Goal: Navigation & Orientation: Find specific page/section

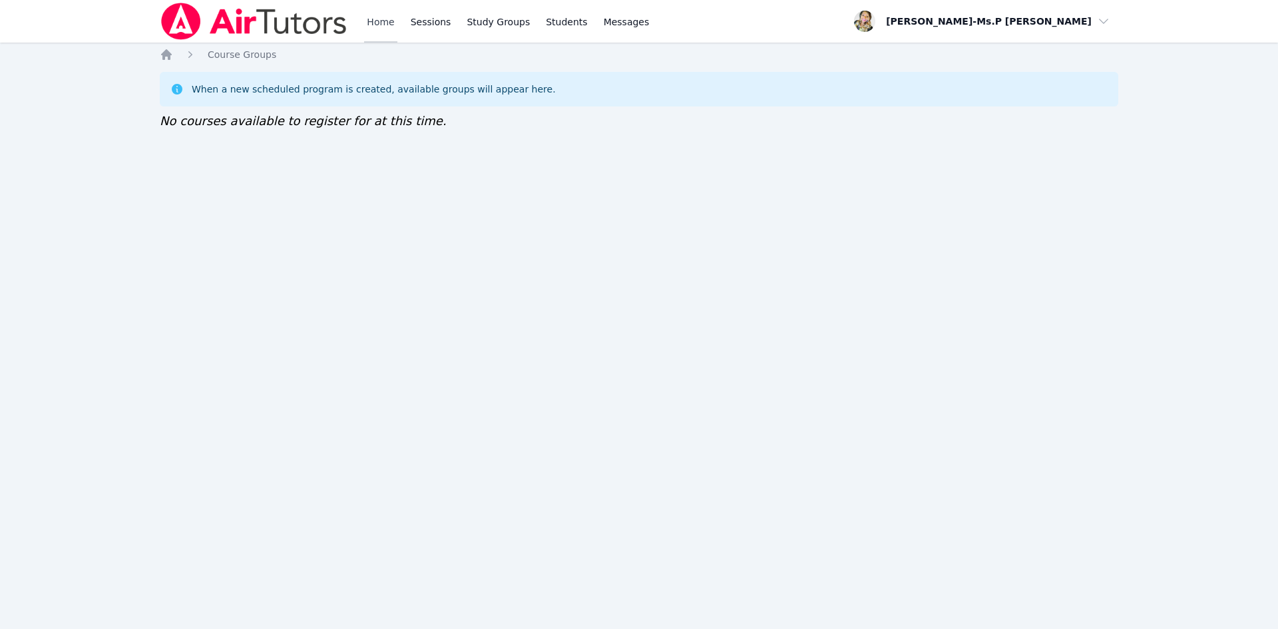
click at [381, 17] on link "Home" at bounding box center [380, 21] width 33 height 43
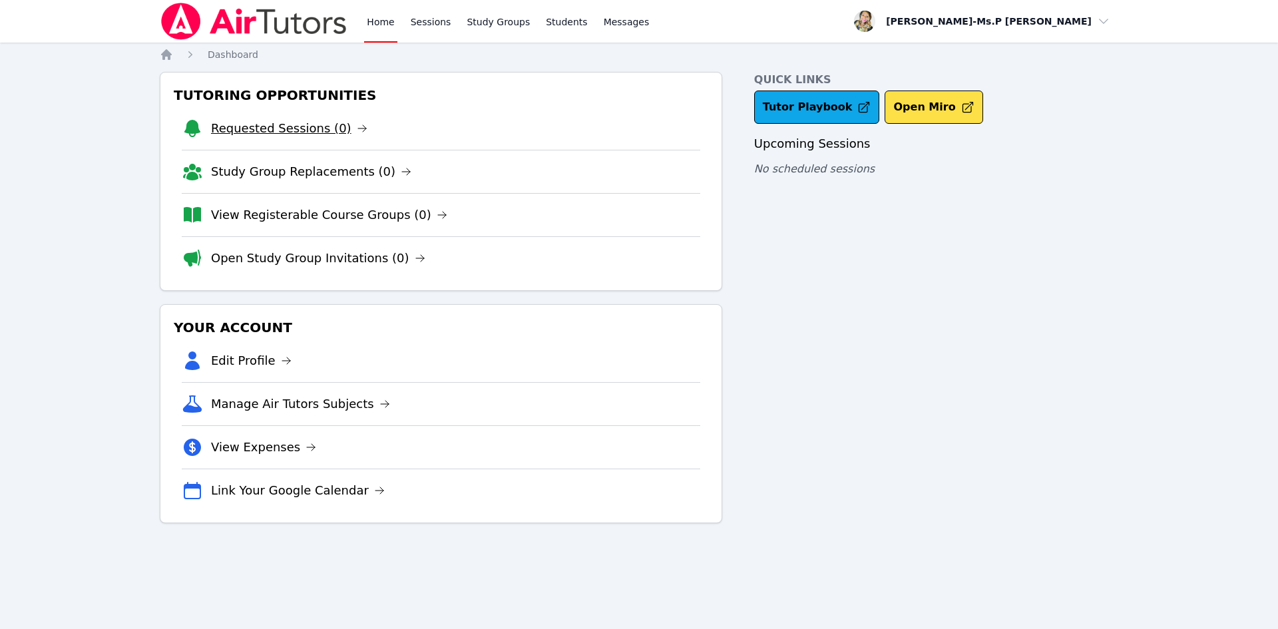
click at [317, 130] on link "Requested Sessions (0)" at bounding box center [289, 128] width 156 height 19
click at [308, 123] on link "Requested Sessions (0)" at bounding box center [289, 128] width 156 height 19
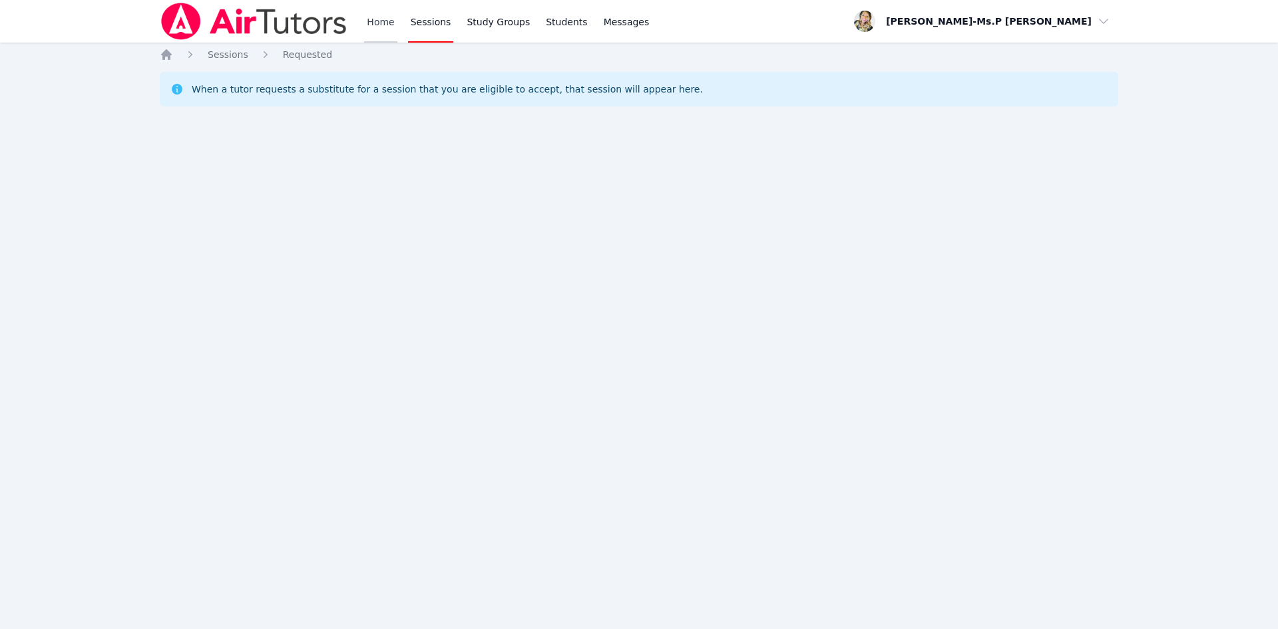
click at [378, 23] on link "Home" at bounding box center [380, 21] width 33 height 43
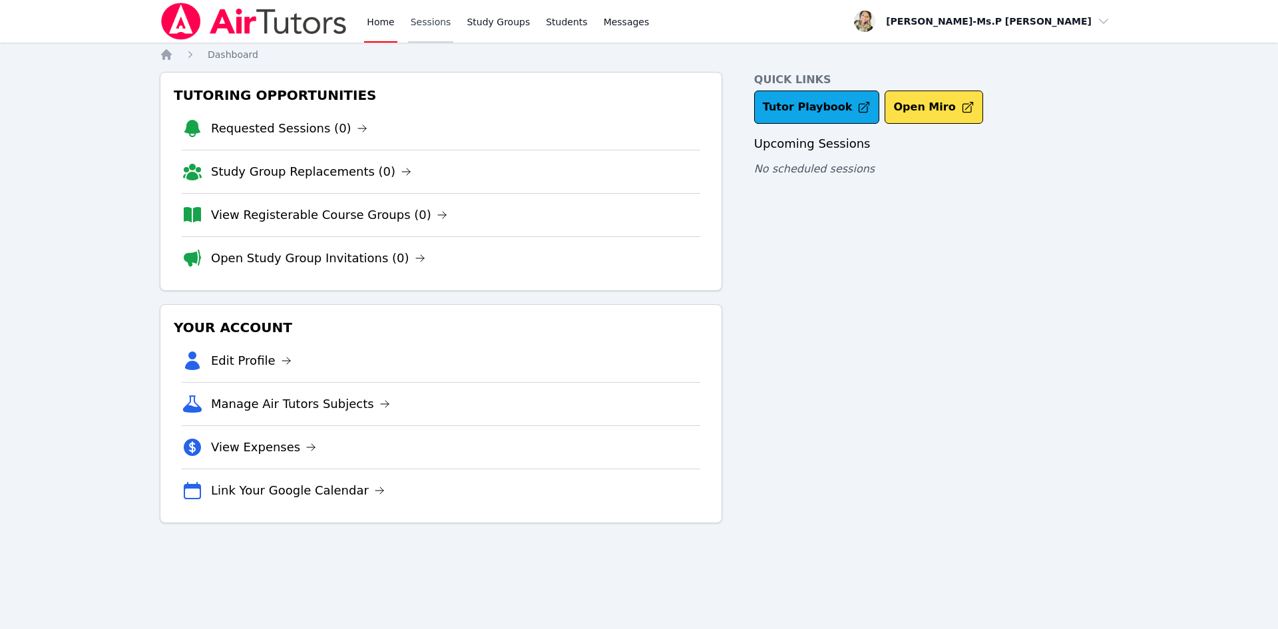
click at [423, 24] on link "Sessions" at bounding box center [431, 21] width 46 height 43
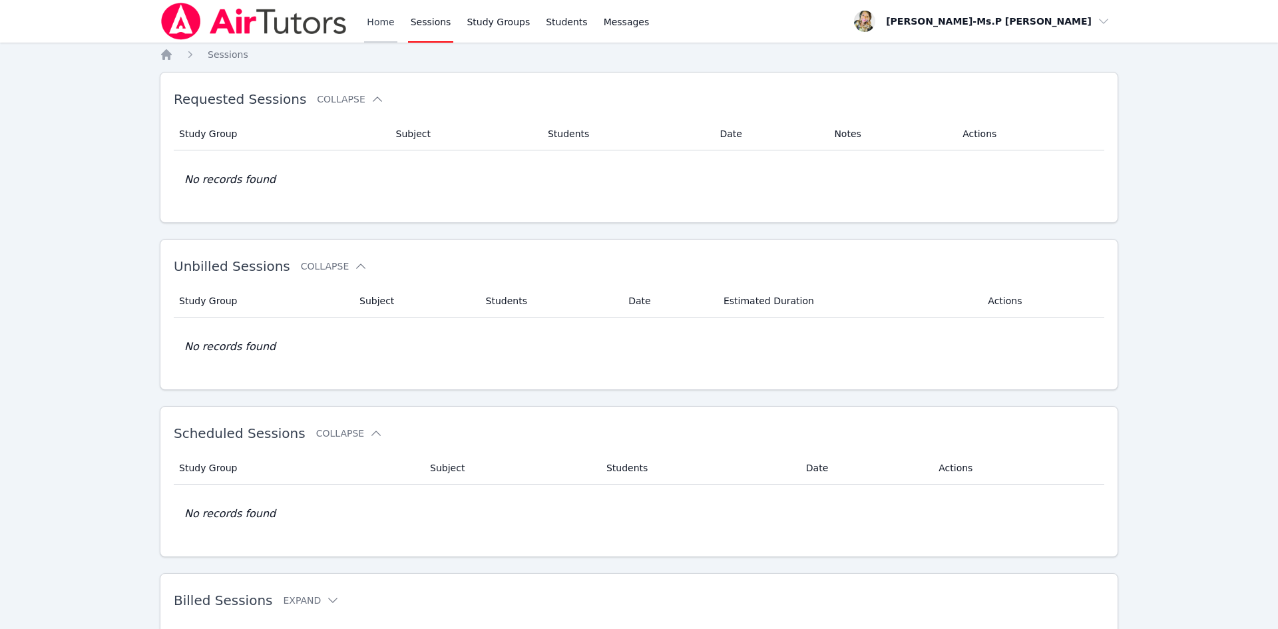
click at [366, 21] on link "Home" at bounding box center [380, 21] width 33 height 43
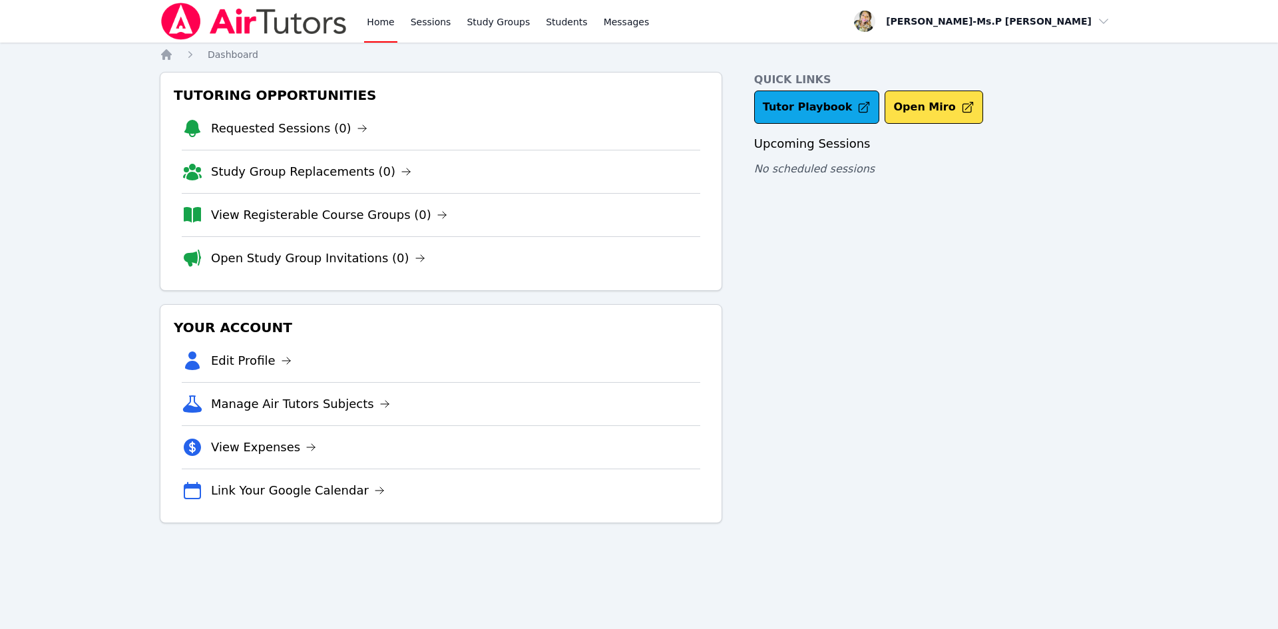
click at [294, 118] on li "Requested Sessions (0)" at bounding box center [441, 128] width 519 height 43
click at [308, 130] on link "Requested Sessions (0)" at bounding box center [289, 128] width 156 height 19
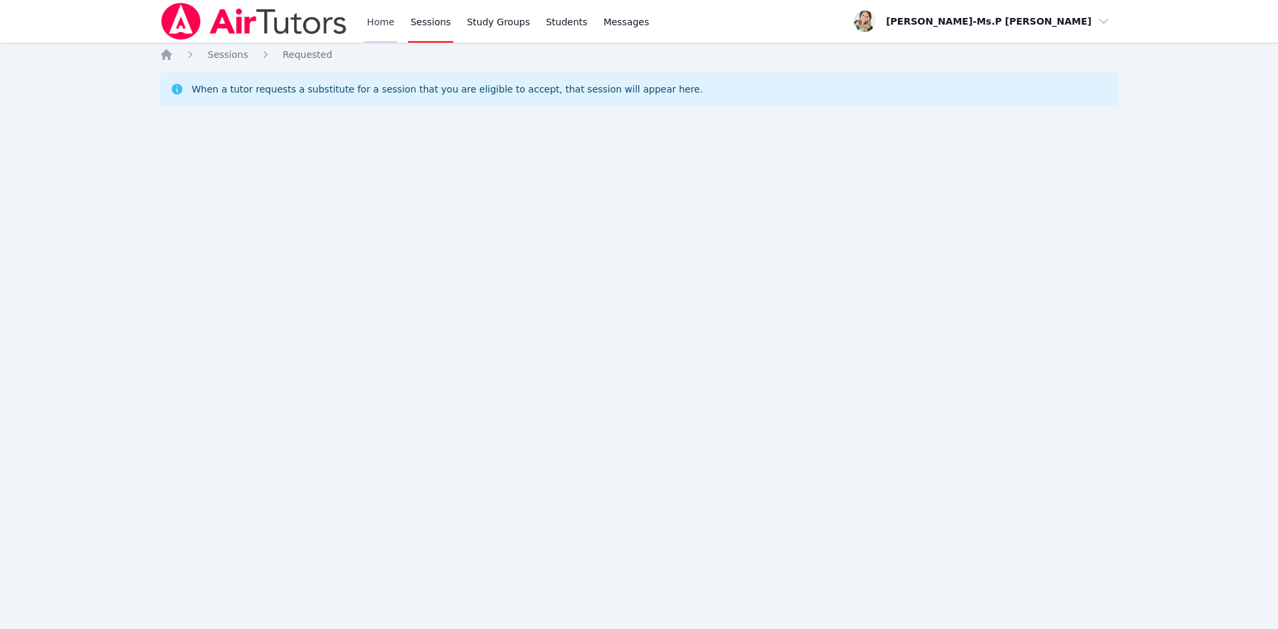
drag, startPoint x: 360, startPoint y: 31, endPoint x: 374, endPoint y: 35, distance: 14.4
click at [361, 33] on div "Home Sessions Study Groups Students Messages" at bounding box center [406, 21] width 492 height 43
click at [374, 35] on link "Home" at bounding box center [380, 21] width 33 height 43
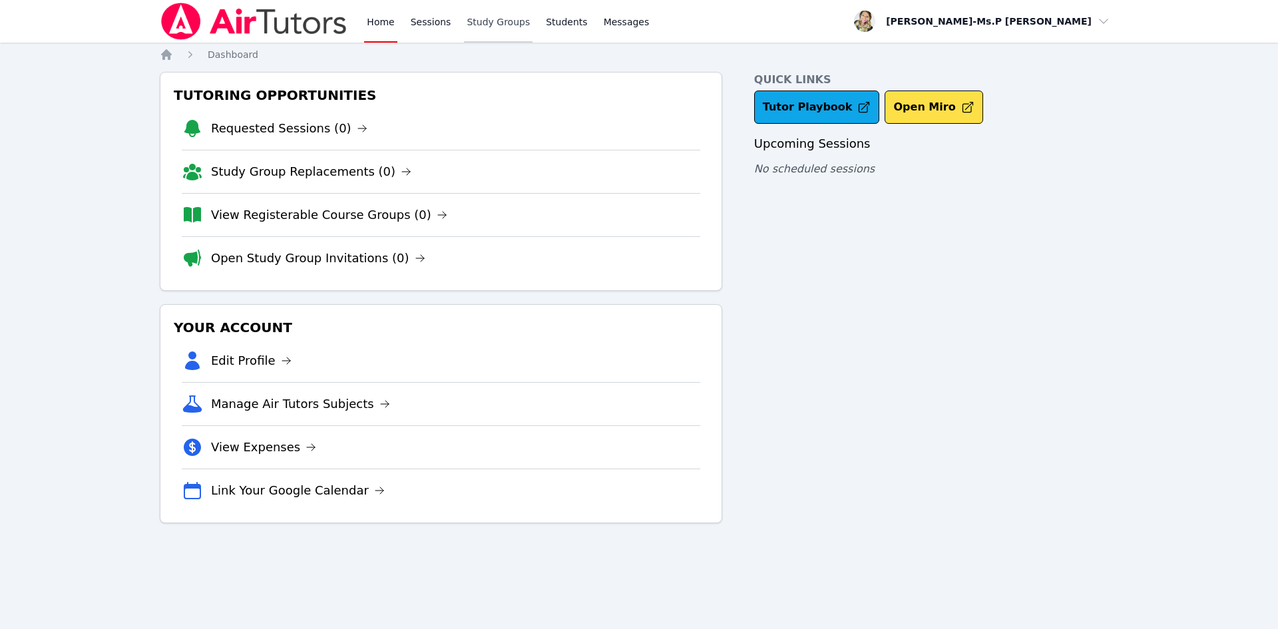
click at [464, 15] on link "Study Groups" at bounding box center [498, 21] width 69 height 43
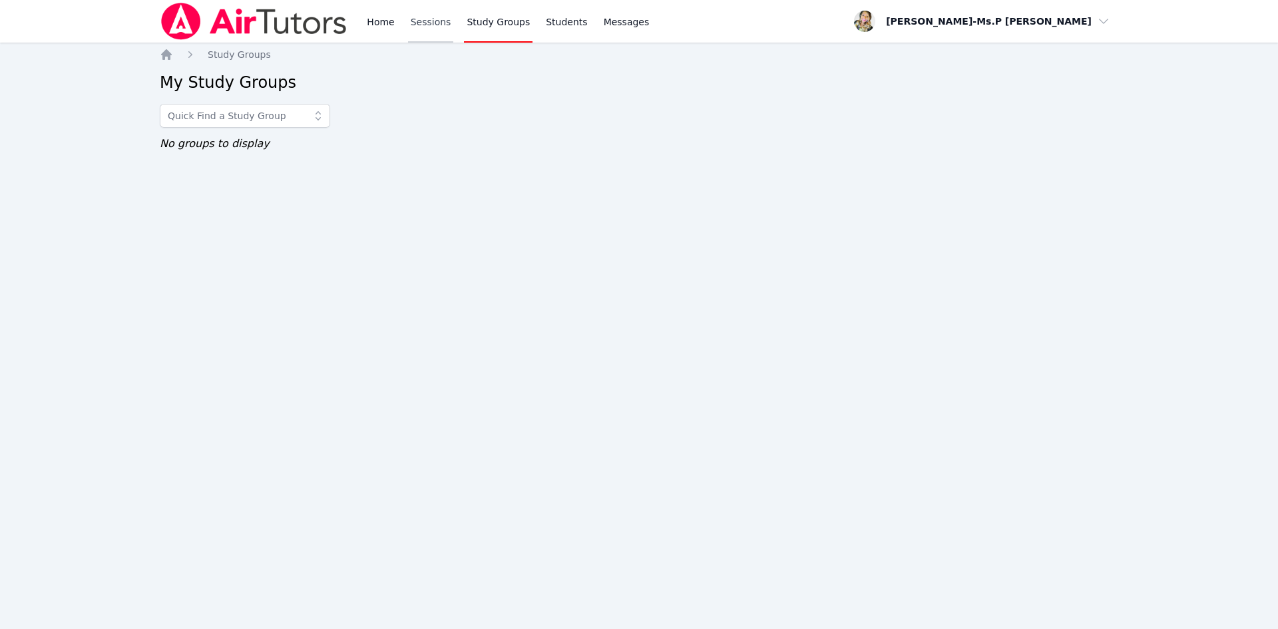
click at [441, 20] on link "Sessions" at bounding box center [431, 21] width 46 height 43
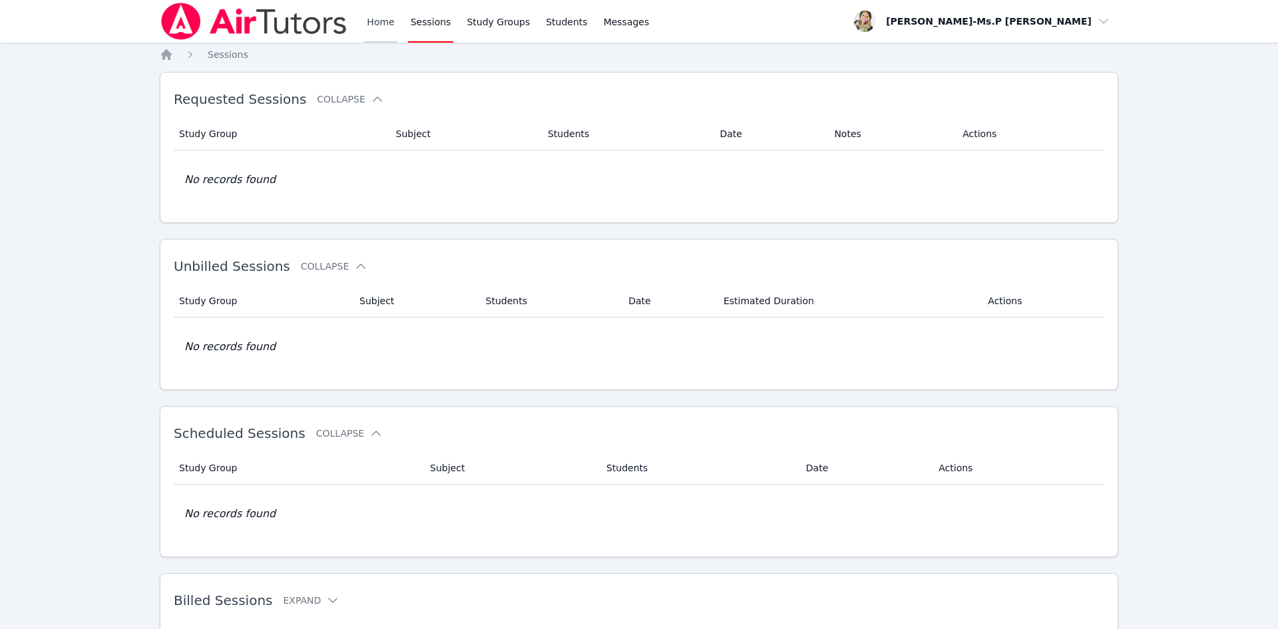
click at [368, 19] on link "Home" at bounding box center [380, 21] width 33 height 43
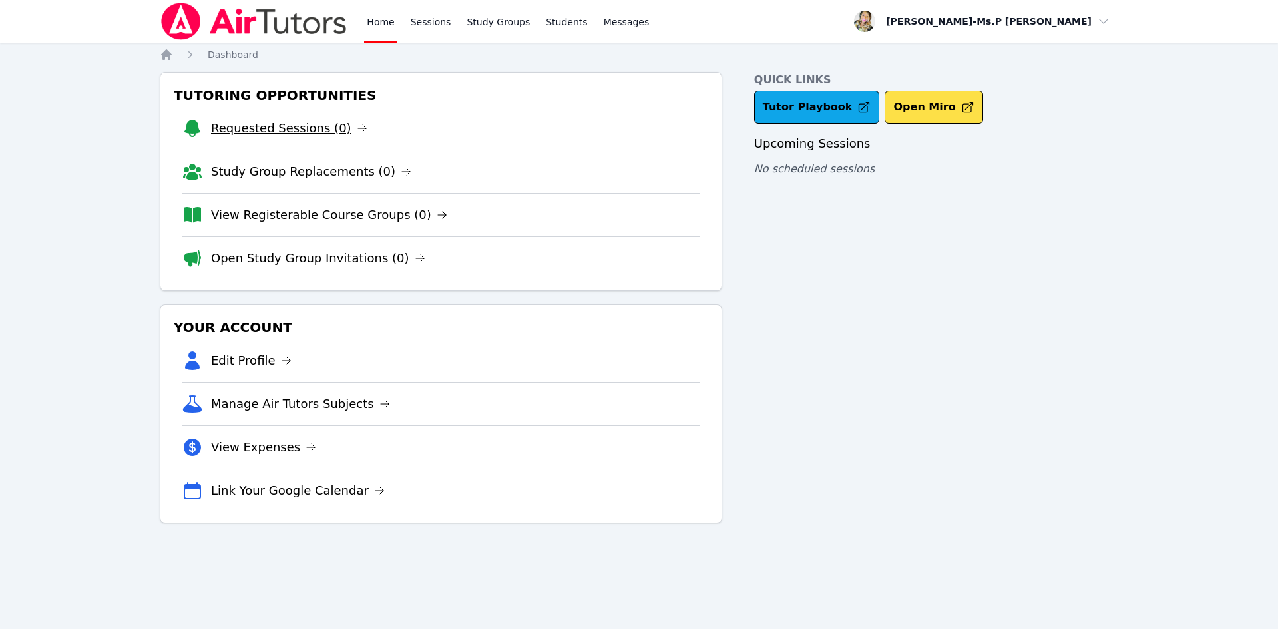
click at [284, 134] on link "Requested Sessions (0)" at bounding box center [289, 128] width 156 height 19
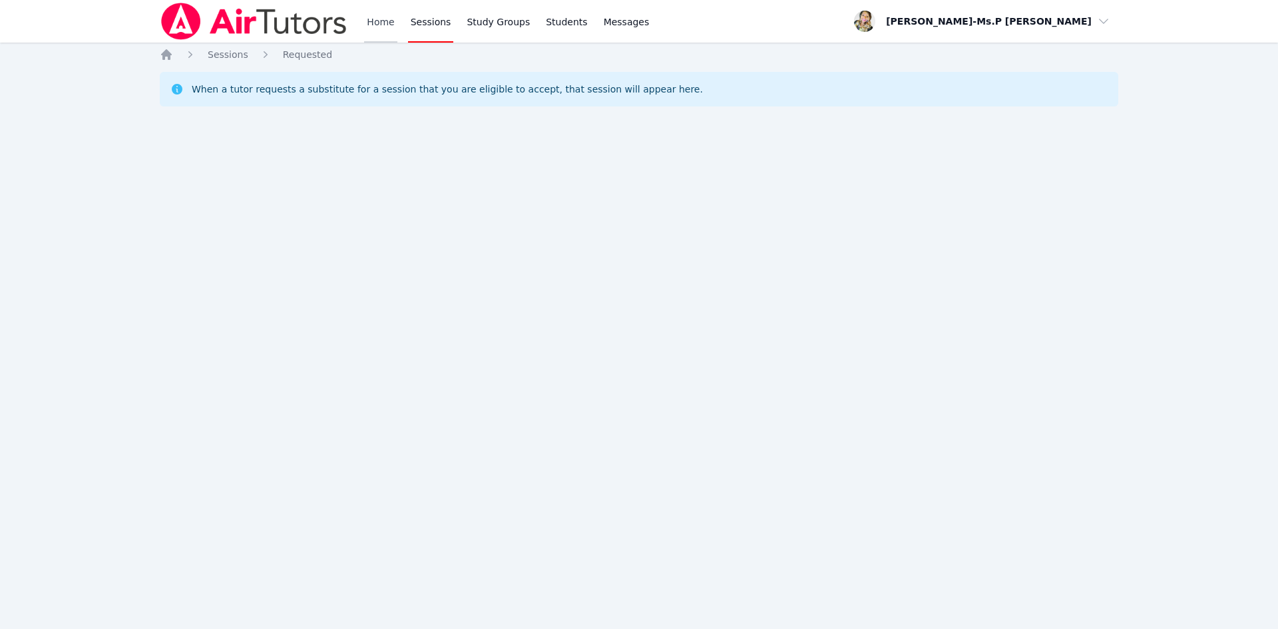
click at [368, 26] on link "Home" at bounding box center [380, 21] width 33 height 43
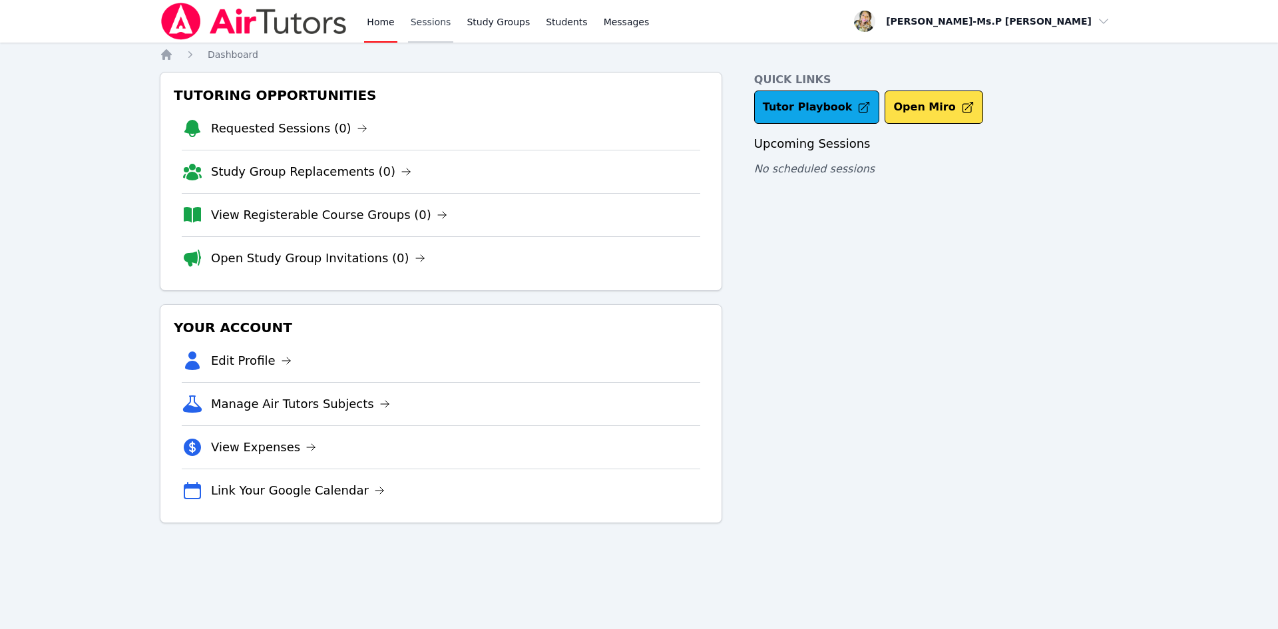
click at [411, 26] on link "Sessions" at bounding box center [431, 21] width 46 height 43
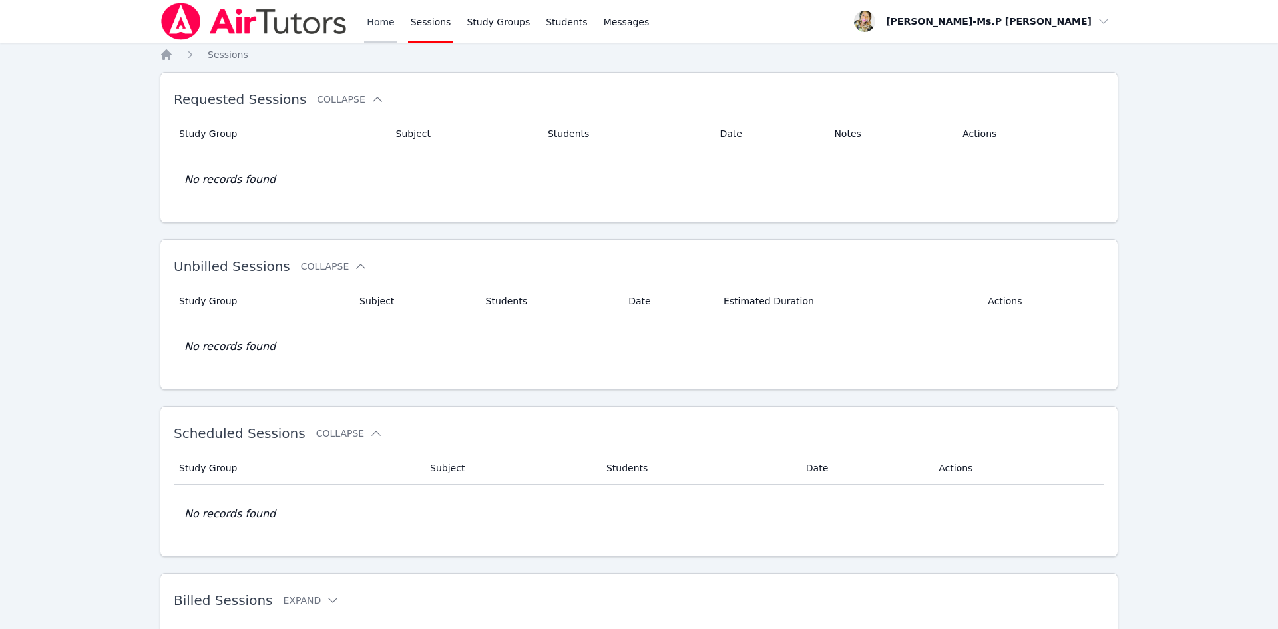
click at [369, 32] on link "Home" at bounding box center [380, 21] width 33 height 43
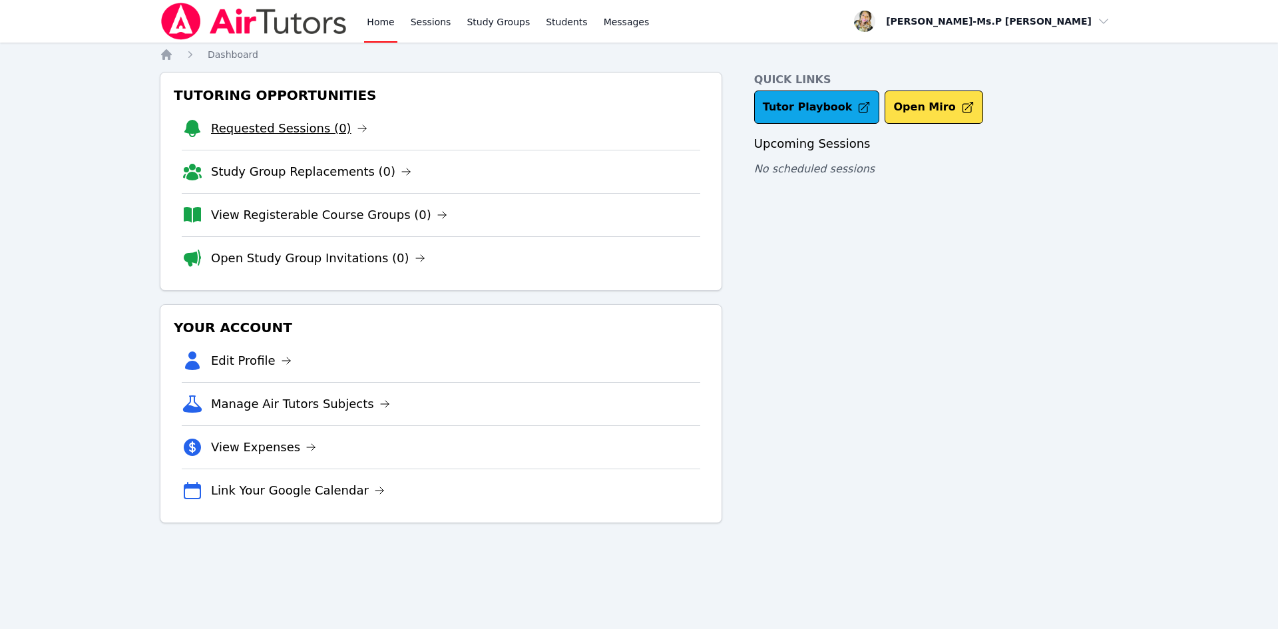
click at [293, 132] on link "Requested Sessions (0)" at bounding box center [289, 128] width 156 height 19
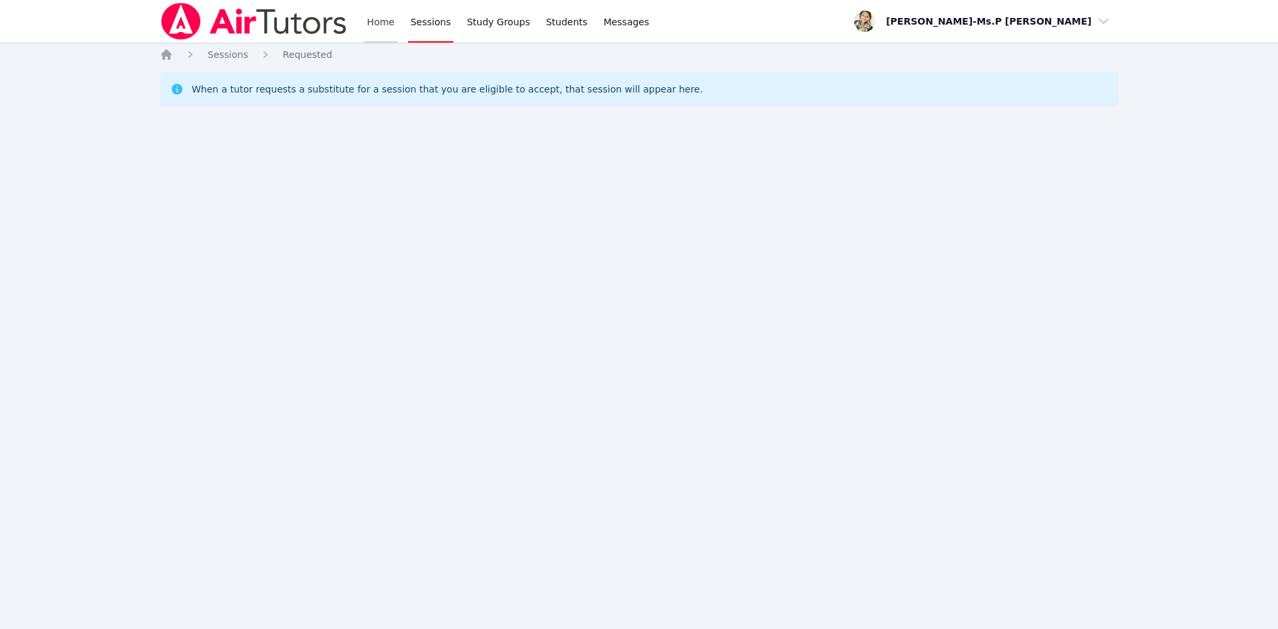
click at [379, 23] on link "Home" at bounding box center [380, 21] width 33 height 43
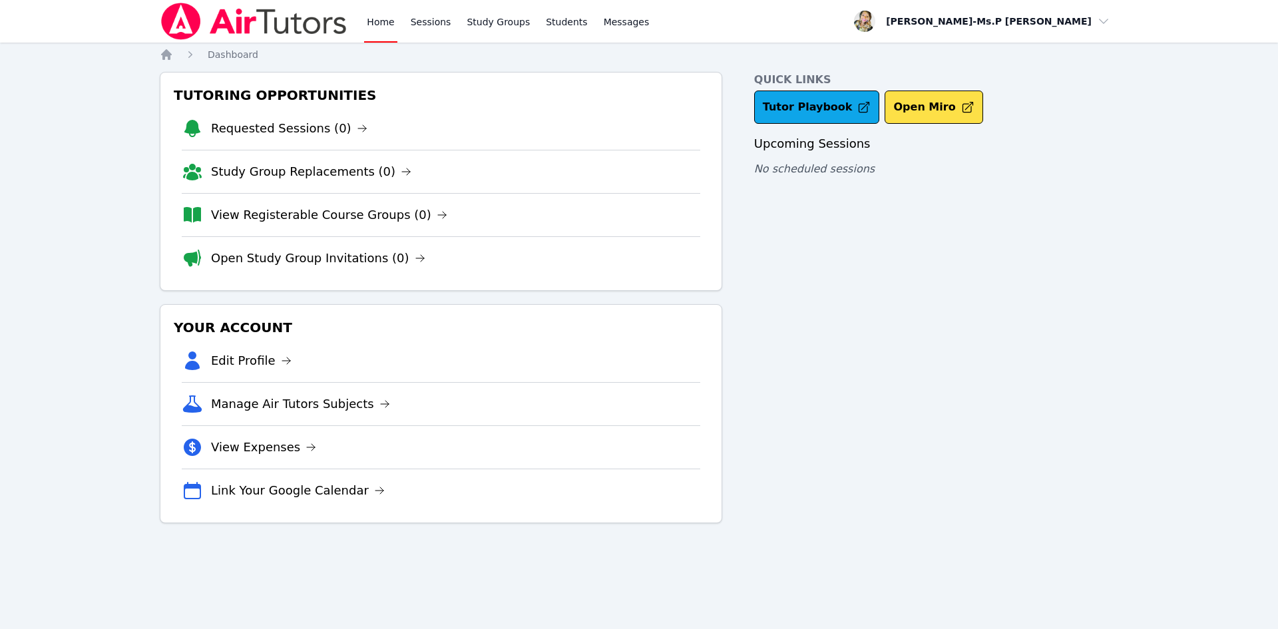
click at [402, 21] on div "Home Sessions Study Groups Students Messages" at bounding box center [508, 21] width 288 height 43
click at [418, 20] on link "Sessions" at bounding box center [431, 21] width 46 height 43
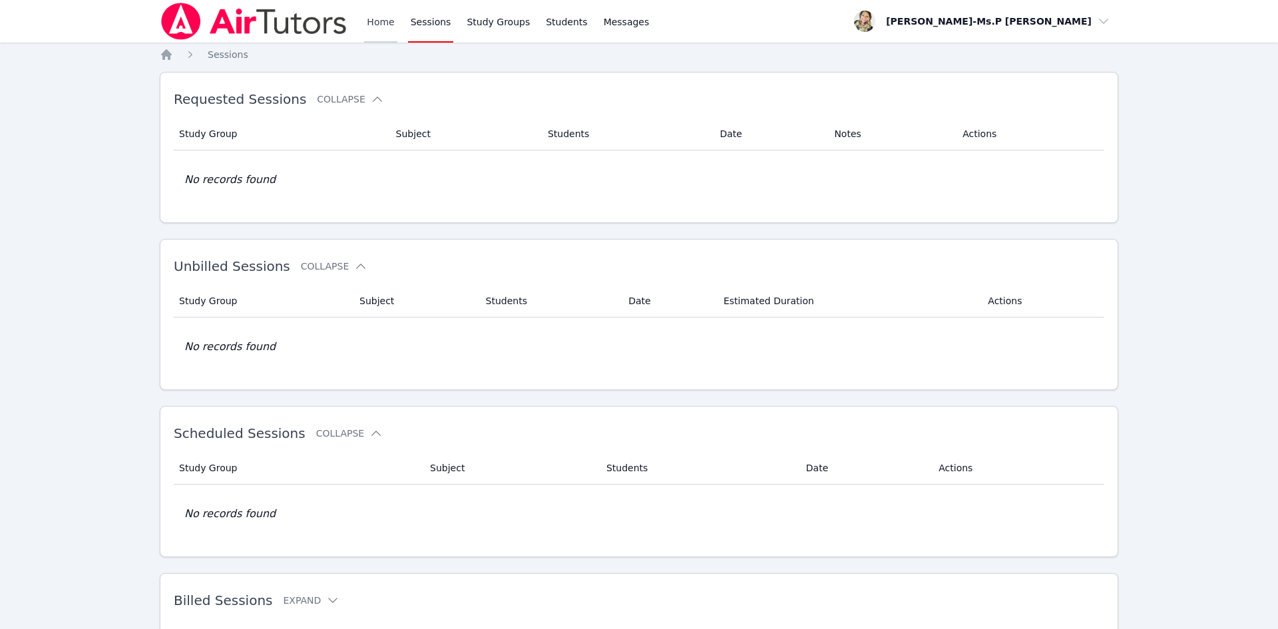
click at [369, 17] on link "Home" at bounding box center [380, 21] width 33 height 43
